Goal: Information Seeking & Learning: Check status

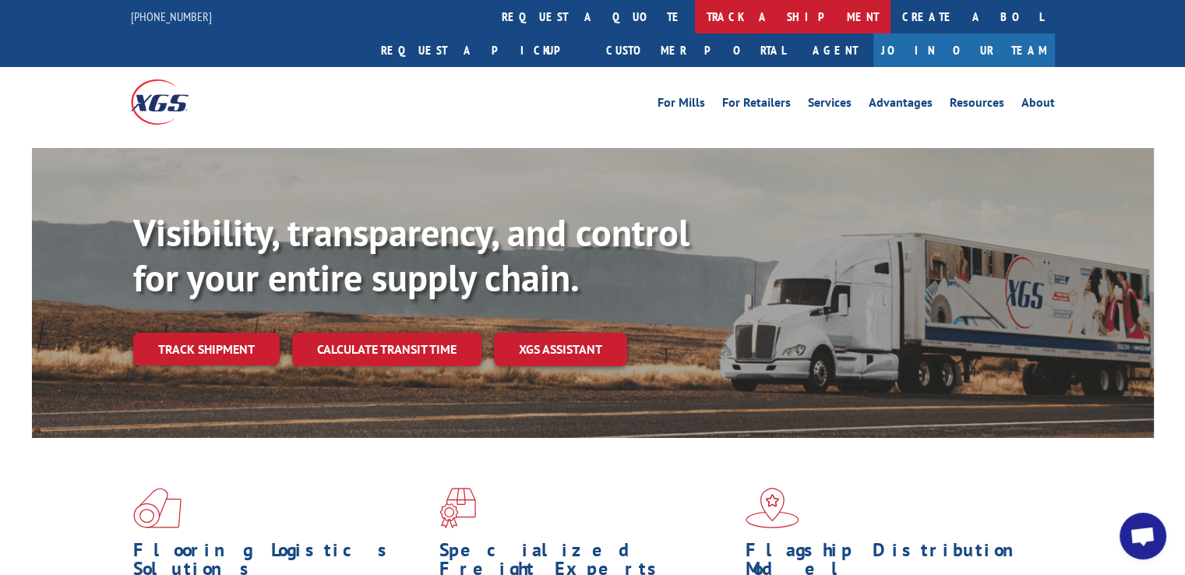
click at [695, 4] on link "track a shipment" at bounding box center [793, 17] width 196 height 34
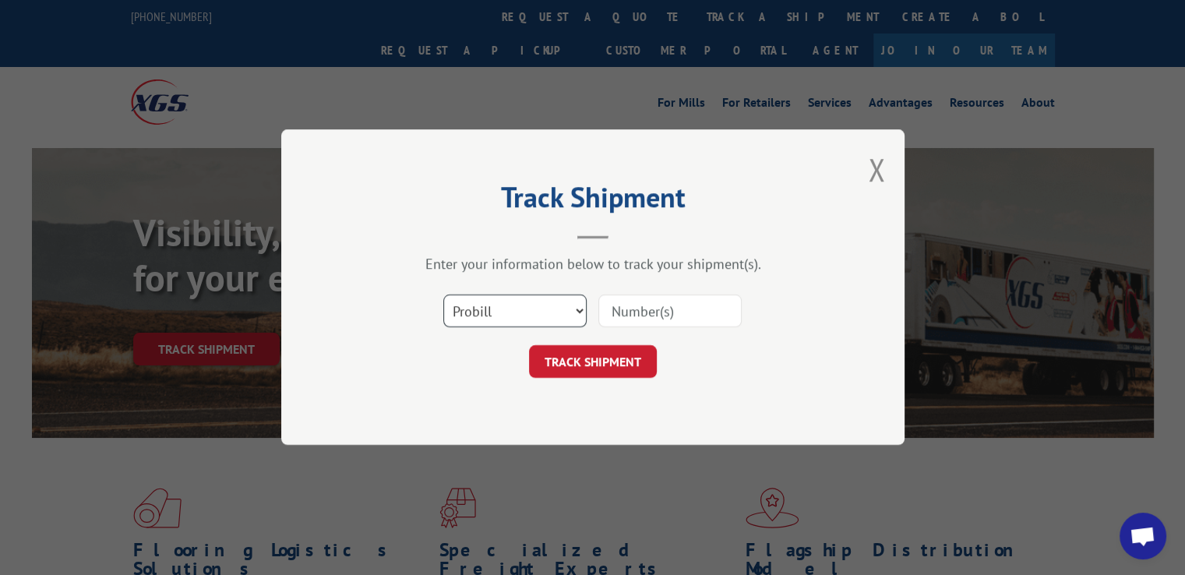
click at [524, 303] on select "Select category... Probill BOL PO" at bounding box center [514, 311] width 143 height 33
click at [560, 305] on select "Select category... Probill BOL PO" at bounding box center [514, 311] width 143 height 33
click at [642, 309] on input at bounding box center [669, 311] width 143 height 33
paste input "17501732"
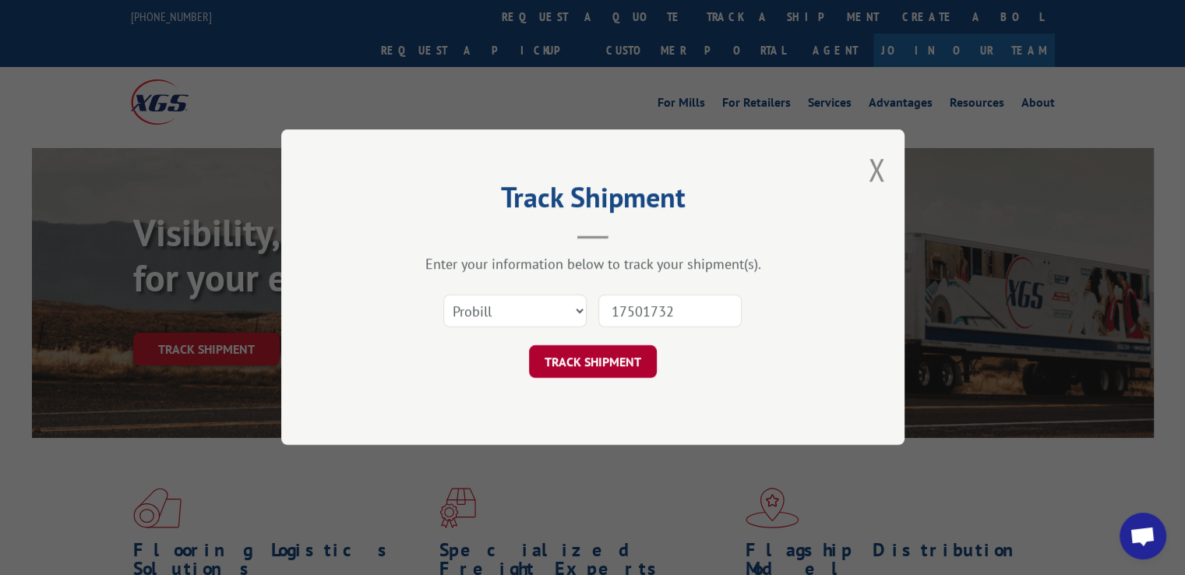
type input "17501732"
click at [609, 374] on button "TRACK SHIPMENT" at bounding box center [593, 362] width 128 height 33
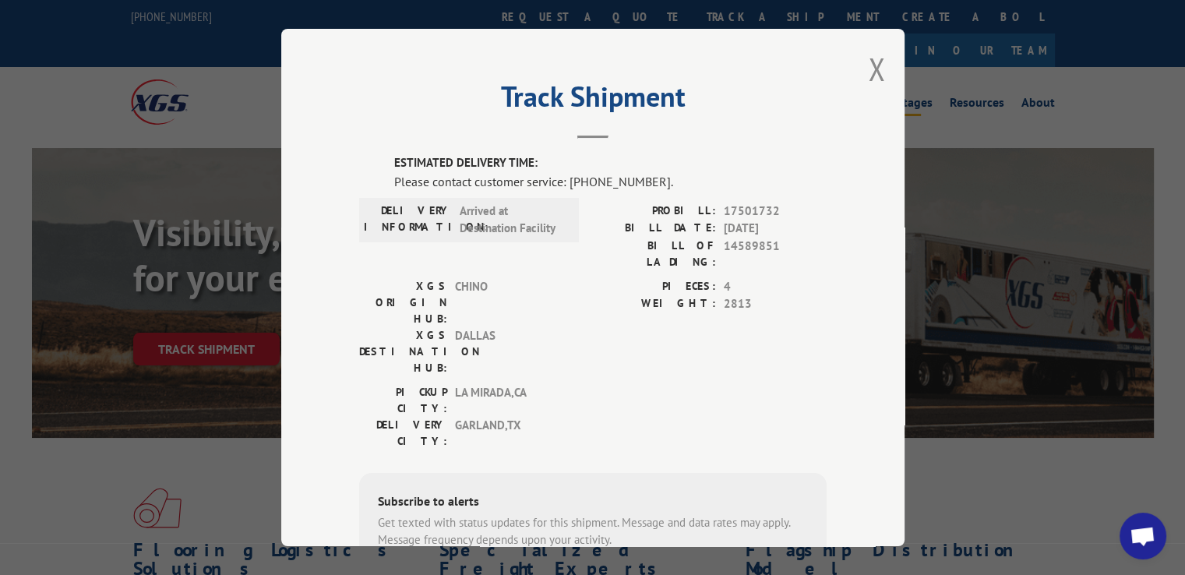
click at [868, 70] on button "Close modal" at bounding box center [876, 68] width 17 height 41
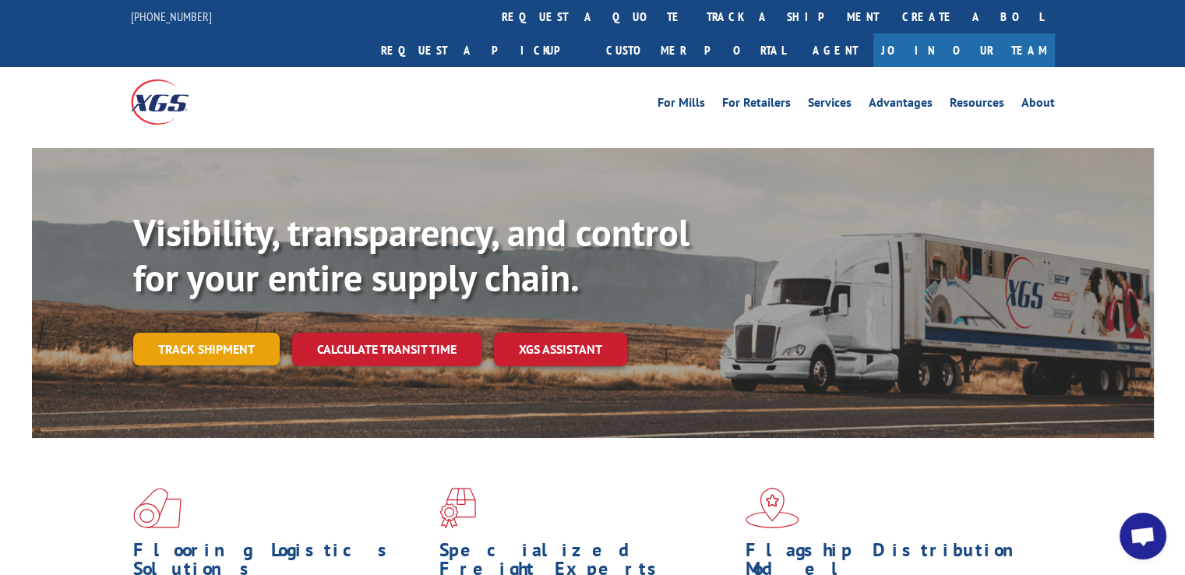
click at [215, 333] on link "Track shipment" at bounding box center [206, 349] width 146 height 33
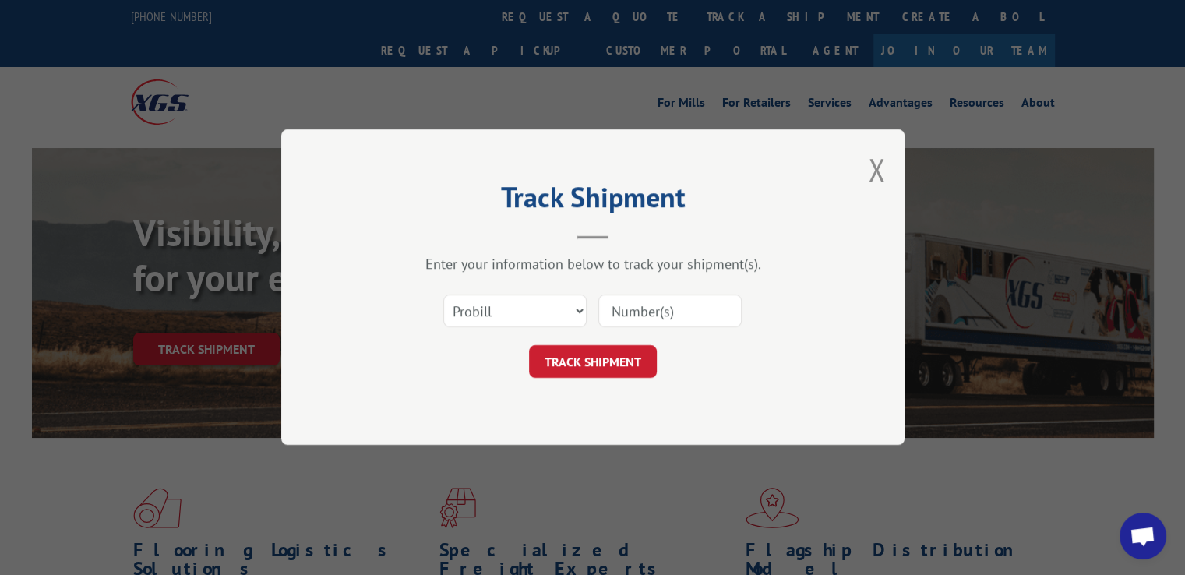
drag, startPoint x: 691, startPoint y: 319, endPoint x: 686, endPoint y: 326, distance: 9.5
click at [691, 318] on input at bounding box center [669, 311] width 143 height 33
type input "17501732"
click at [598, 365] on button "TRACK SHIPMENT" at bounding box center [593, 362] width 128 height 33
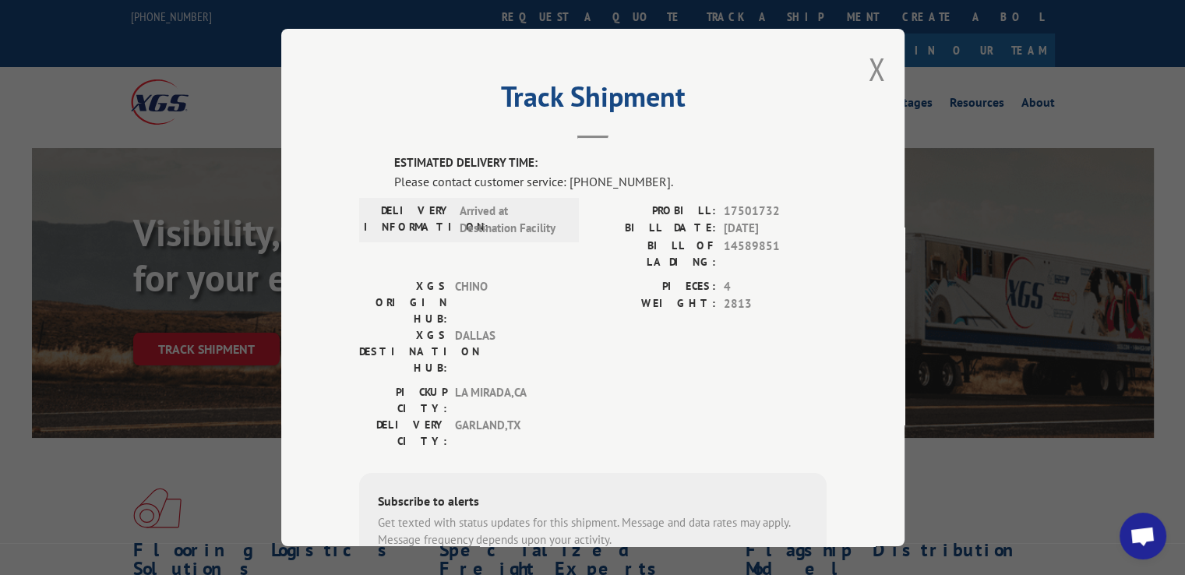
type input "+1 (___) ___-____"
click at [761, 491] on div "Subscribe to alerts" at bounding box center [593, 502] width 430 height 23
click at [869, 76] on button "Close modal" at bounding box center [876, 68] width 17 height 41
